Goal: Task Accomplishment & Management: Manage account settings

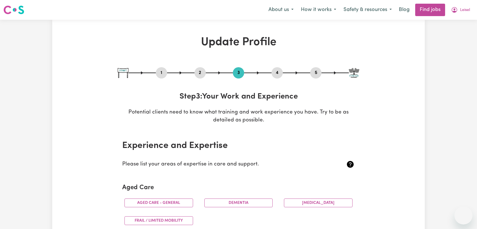
select select "2018"
select select "Certificate III (Individual Support)"
click at [463, 6] on button "Leisel" at bounding box center [461, 10] width 26 height 12
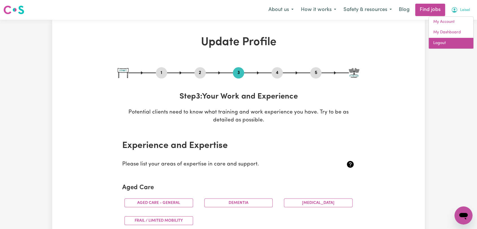
click at [456, 44] on link "Logout" at bounding box center [451, 43] width 45 height 11
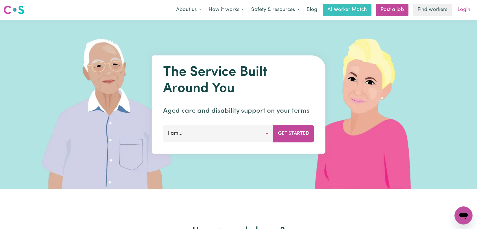
click at [460, 8] on link "Login" at bounding box center [463, 10] width 19 height 12
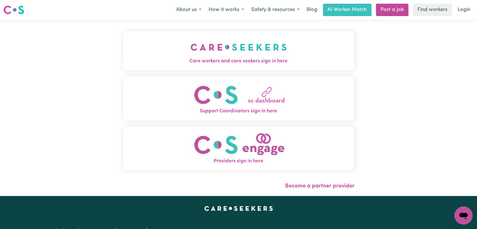
click at [278, 60] on span "Care workers and care seekers sign in here" at bounding box center [239, 61] width 232 height 7
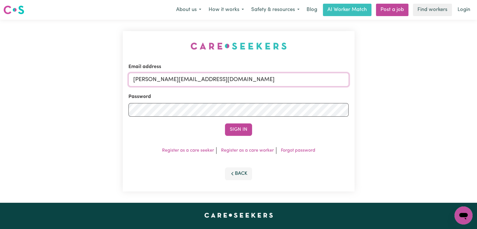
drag, startPoint x: 254, startPoint y: 78, endPoint x: 247, endPoint y: 81, distance: 7.6
click at [253, 78] on input "[PERSON_NAME][EMAIL_ADDRESS][DOMAIN_NAME]" at bounding box center [239, 80] width 221 height 14
drag, startPoint x: 162, startPoint y: 80, endPoint x: 266, endPoint y: 82, distance: 103.7
click at [266, 82] on input "Superuser~[EMAIL_ADDRESS][DOMAIN_NAME]" at bounding box center [239, 80] width 221 height 14
type input "[EMAIL_ADDRESS][PERSON_NAME][PERSON_NAME][DOMAIN_NAME]"
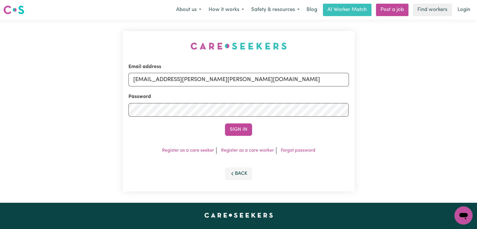
click at [239, 130] on button "Sign In" at bounding box center [238, 129] width 27 height 12
